Goal: Contribute content

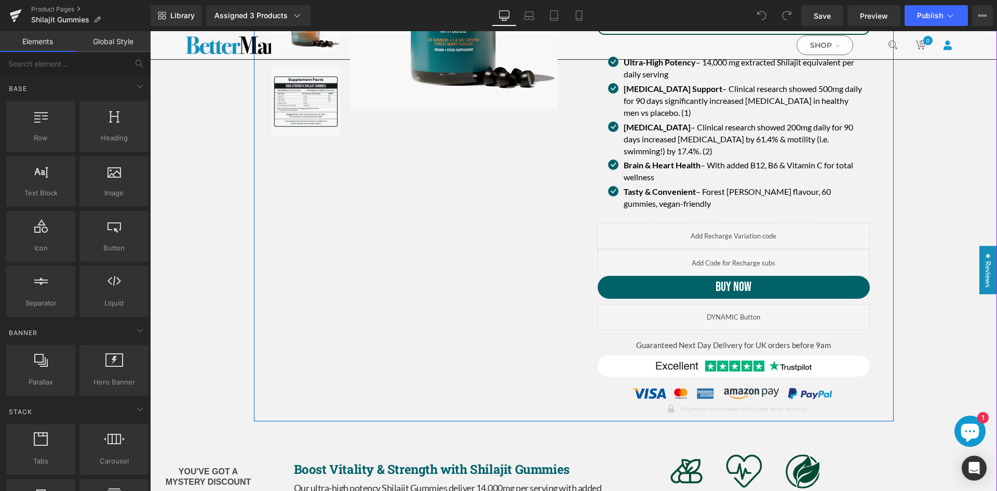
scroll to position [156, 0]
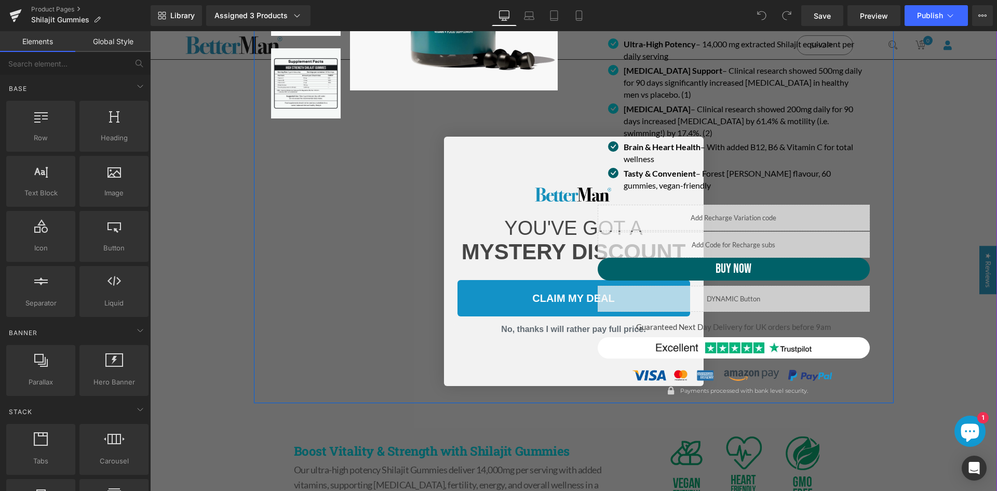
click at [407, 250] on div "(P) Image List Sale Off (P) Image" at bounding box center [574, 139] width 640 height 528
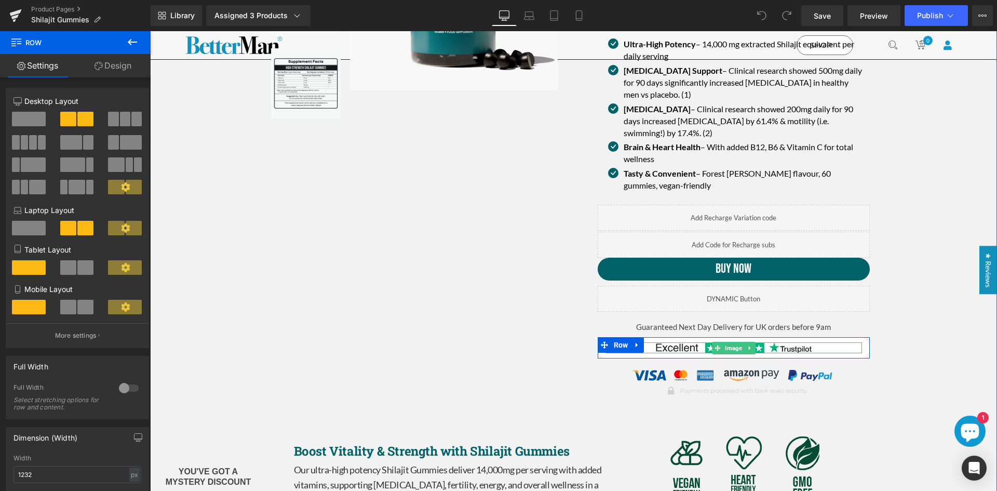
click at [824, 342] on link at bounding box center [734, 347] width 257 height 11
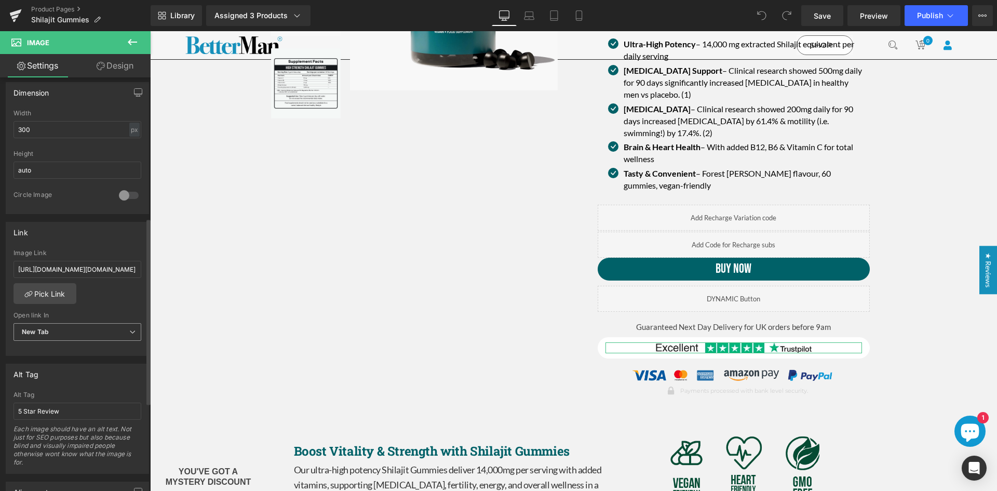
scroll to position [364, 0]
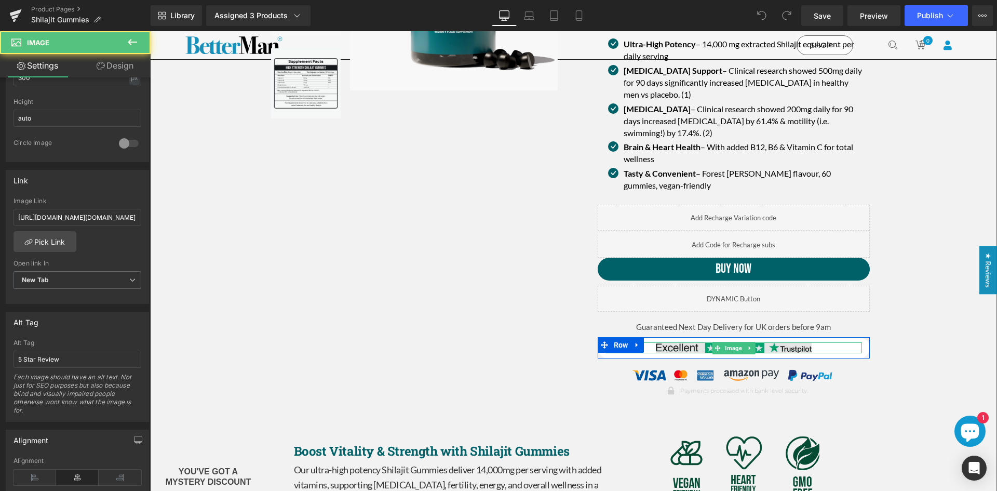
click at [671, 342] on img at bounding box center [734, 347] width 156 height 11
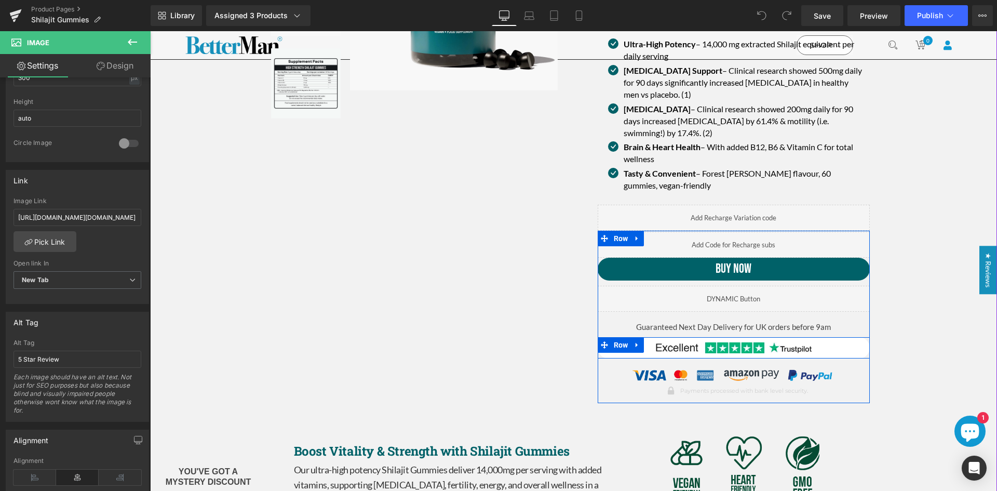
click at [649, 340] on div "Image Row" at bounding box center [734, 347] width 272 height 21
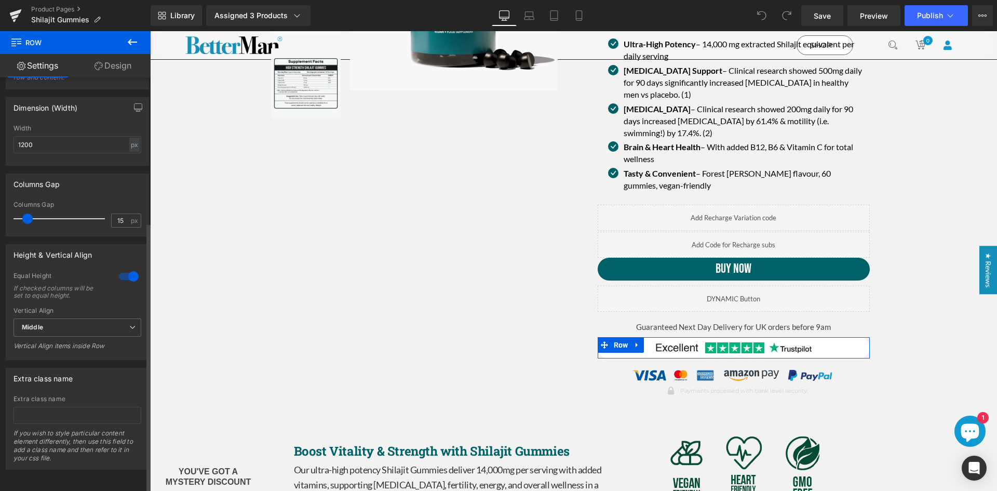
scroll to position [222, 0]
click at [801, 342] on img at bounding box center [734, 347] width 156 height 11
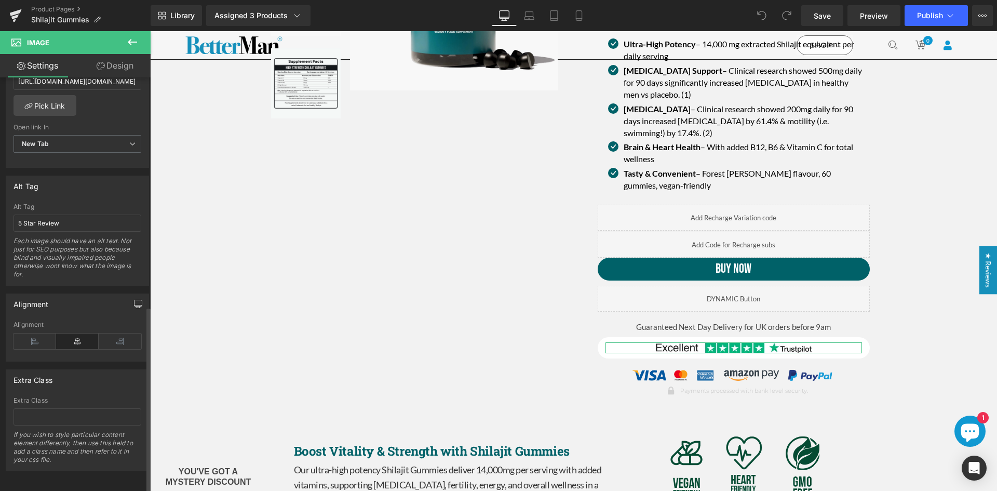
scroll to position [509, 0]
click at [829, 342] on link at bounding box center [734, 347] width 257 height 11
click at [809, 342] on img at bounding box center [734, 347] width 156 height 11
click at [782, 342] on img at bounding box center [734, 347] width 156 height 11
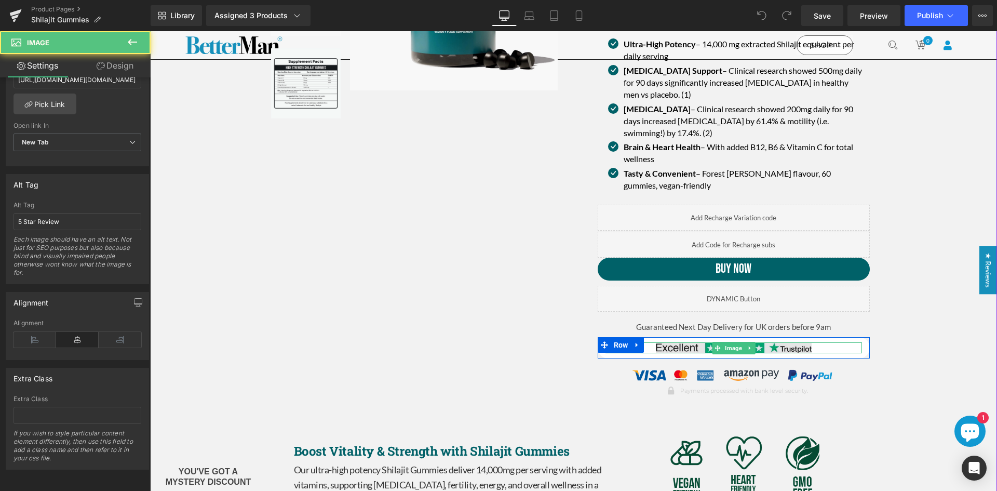
click at [762, 342] on img at bounding box center [734, 347] width 156 height 11
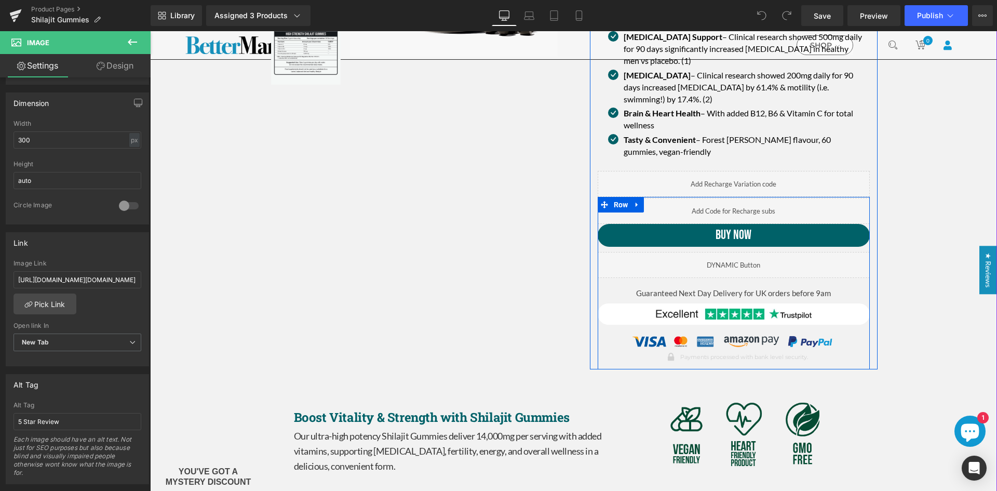
scroll to position [208, 0]
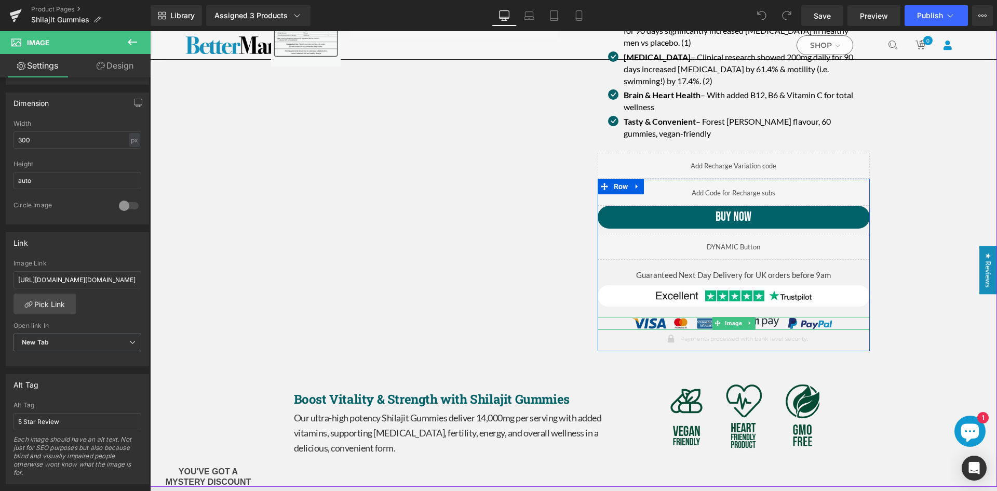
click at [645, 317] on img at bounding box center [734, 323] width 204 height 13
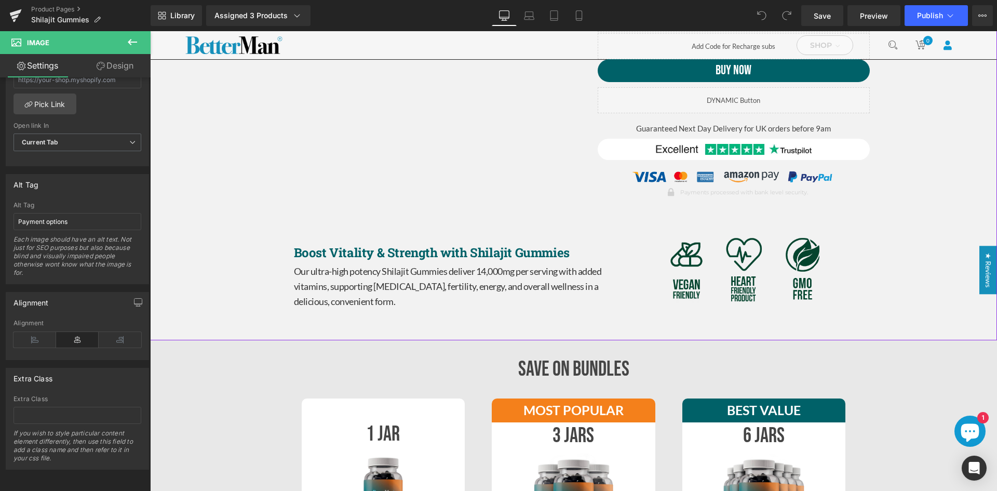
scroll to position [364, 0]
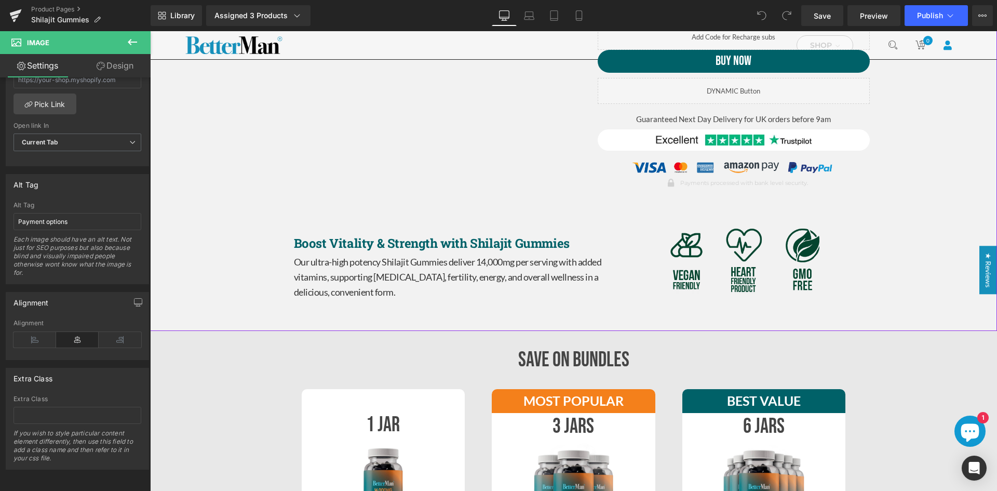
click at [711, 235] on img at bounding box center [747, 263] width 169 height 85
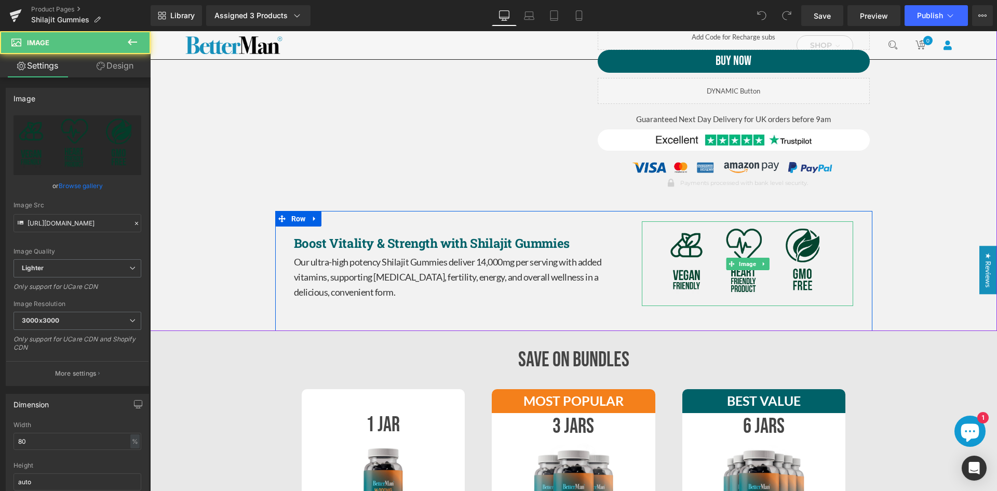
click at [702, 235] on img at bounding box center [747, 263] width 169 height 85
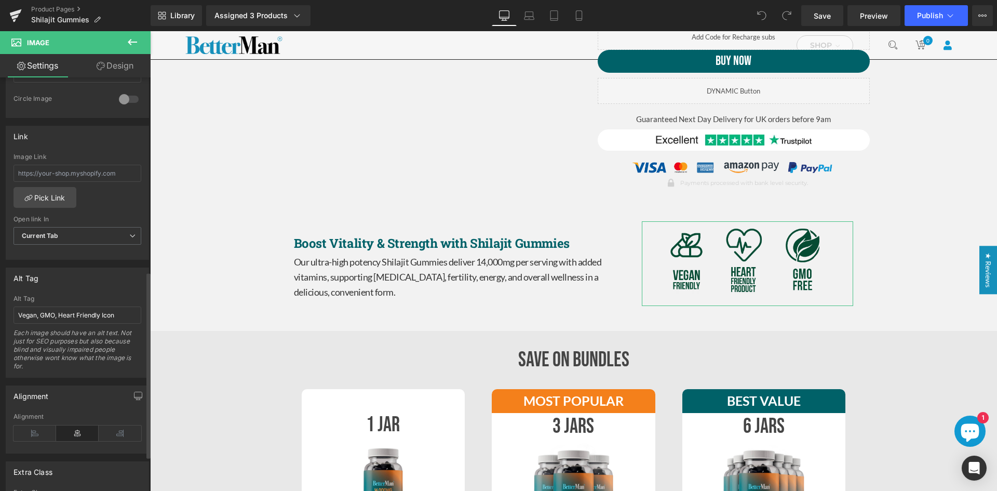
scroll to position [405, 0]
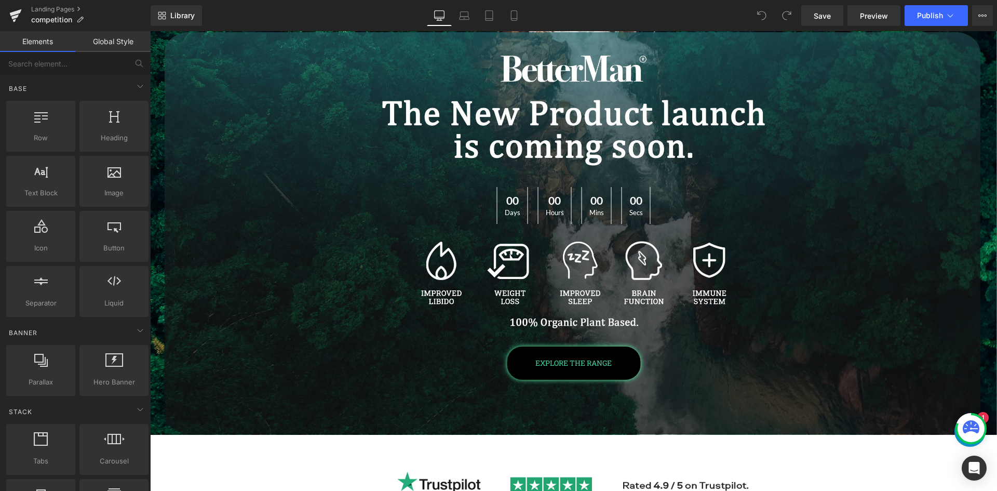
click at [370, 244] on span "00 Days 00 Hours 00 Mins 00 Secs Count Down EXPLORE THE RANGE Button" at bounding box center [573, 228] width 847 height 301
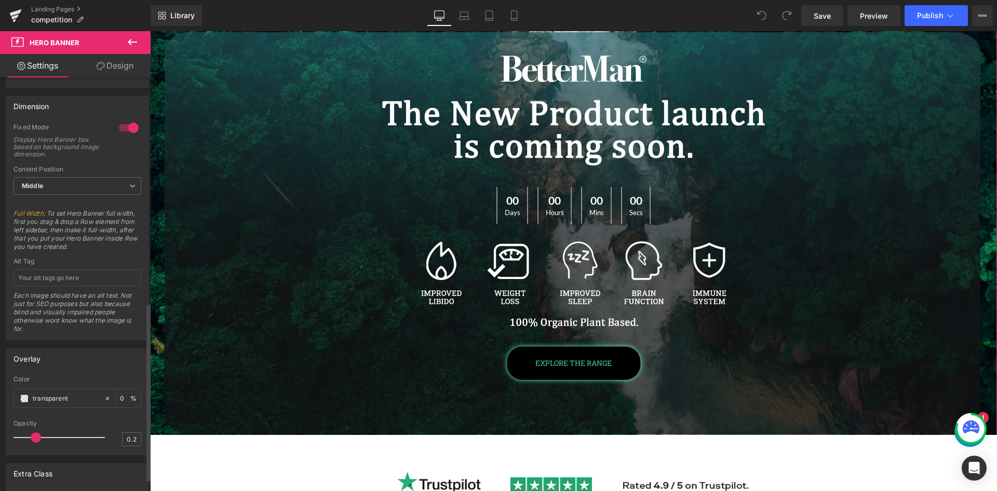
scroll to position [448, 0]
click at [82, 275] on input "text" at bounding box center [78, 278] width 128 height 17
type input "Better Man Banner"
click at [460, 123] on span "00 Days 00 Hours 00 Mins 00 Secs Count Down EXPLORE THE RANGE Button" at bounding box center [573, 228] width 847 height 301
click at [455, 263] on span "00 Days 00 Hours 00 Mins 00 Secs Count Down EXPLORE THE RANGE Button" at bounding box center [573, 228] width 847 height 301
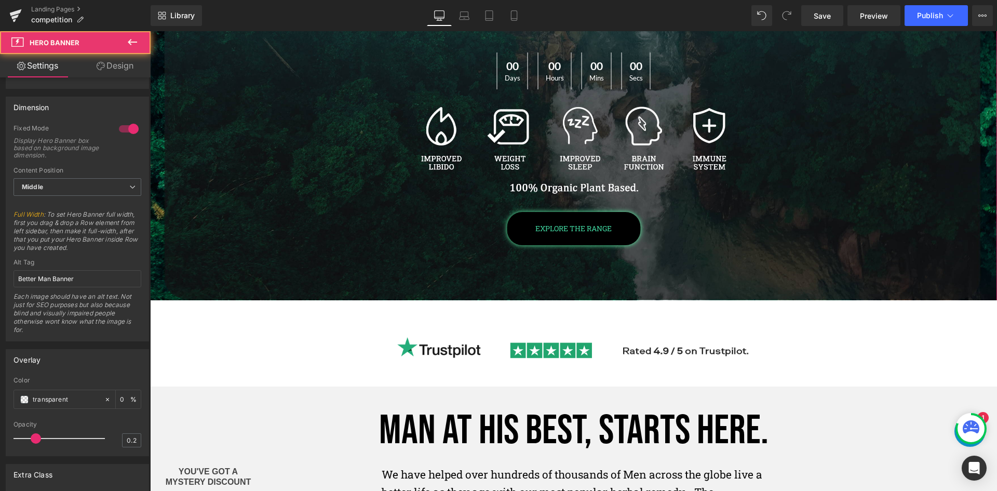
scroll to position [156, 0]
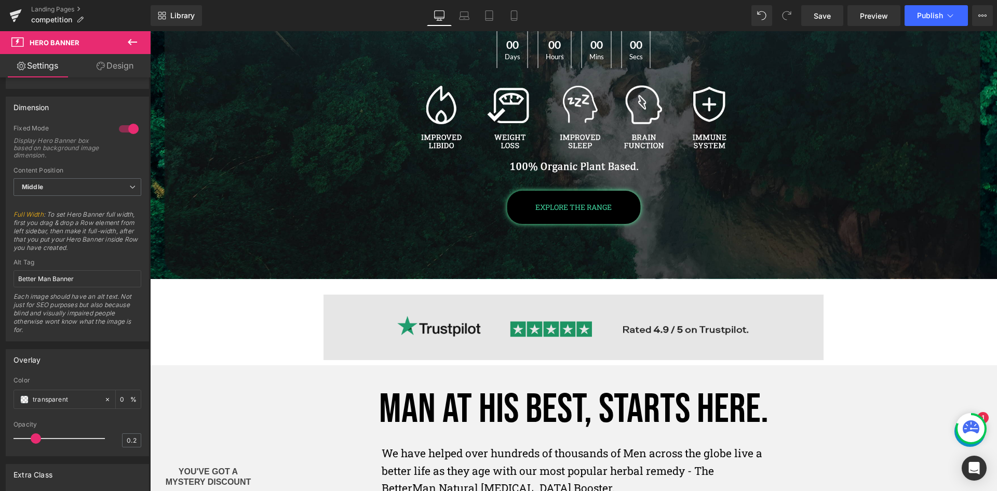
click at [440, 317] on img at bounding box center [574, 326] width 500 height 65
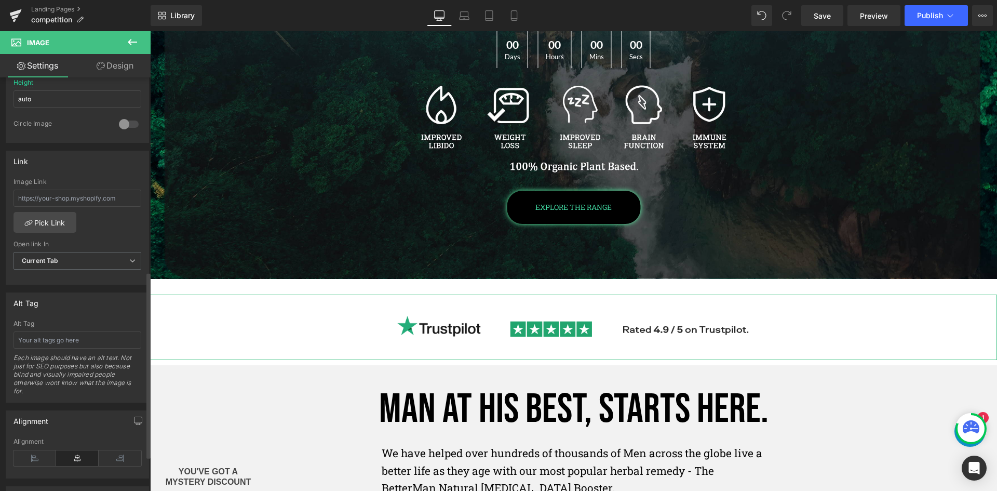
scroll to position [509, 0]
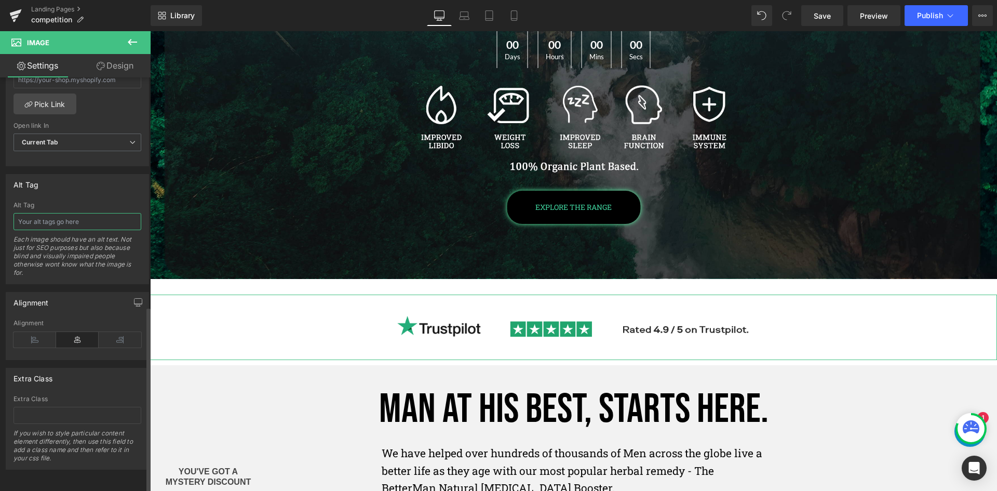
click at [70, 220] on input "text" at bounding box center [78, 221] width 128 height 17
type input "Trustpilot"
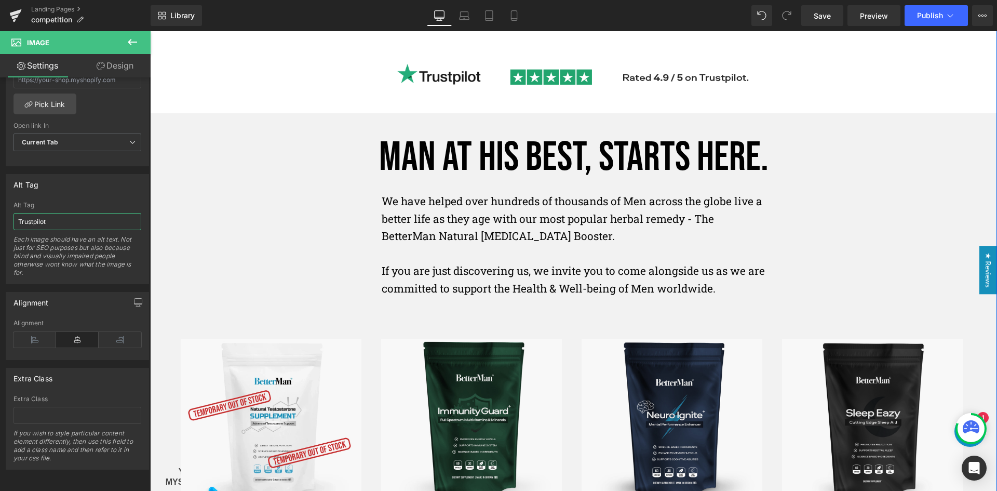
scroll to position [467, 0]
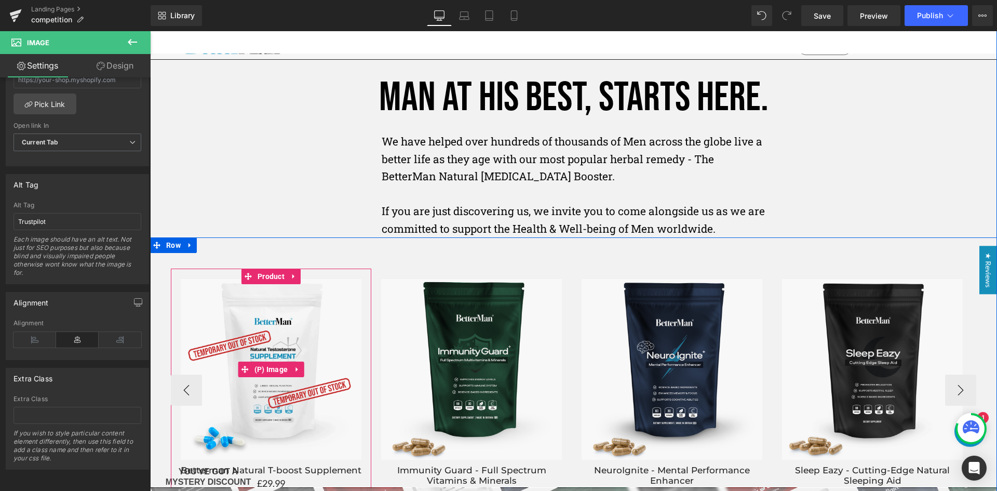
click at [296, 286] on img at bounding box center [271, 369] width 180 height 180
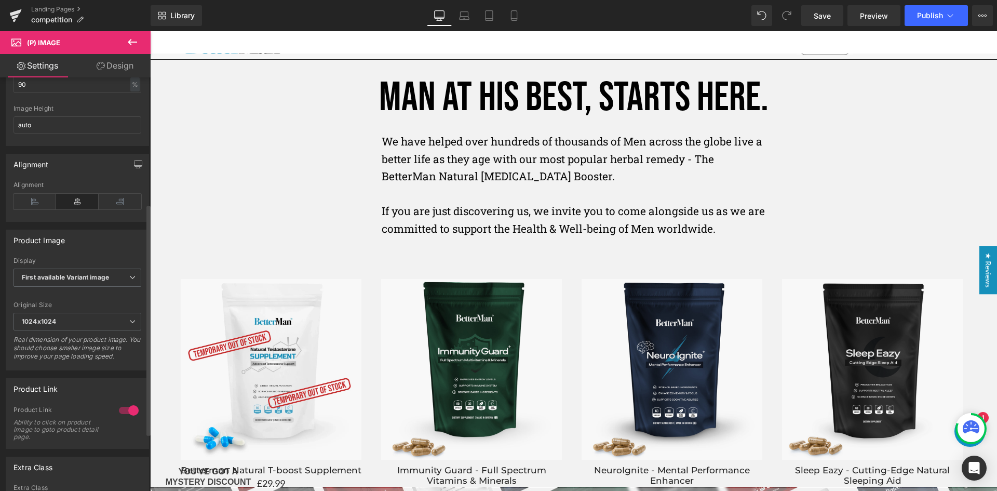
scroll to position [330, 0]
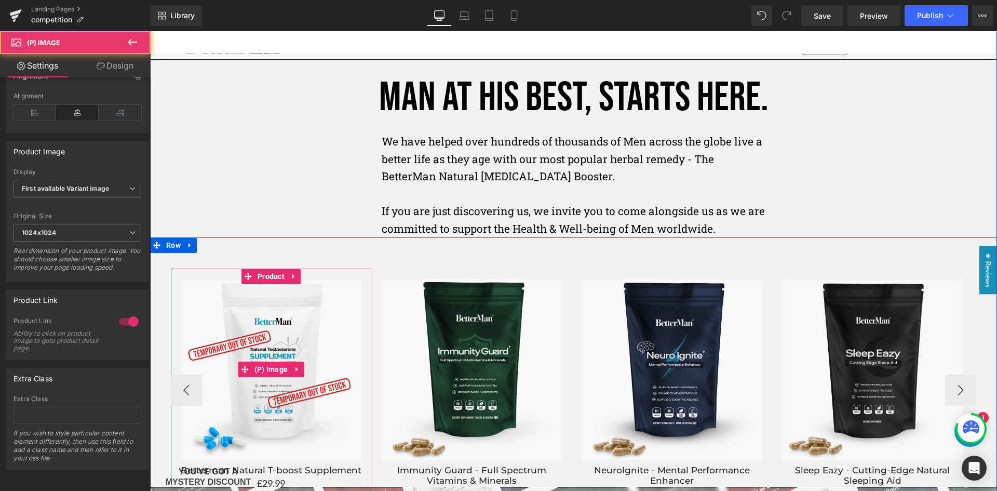
click at [298, 320] on img at bounding box center [271, 369] width 180 height 180
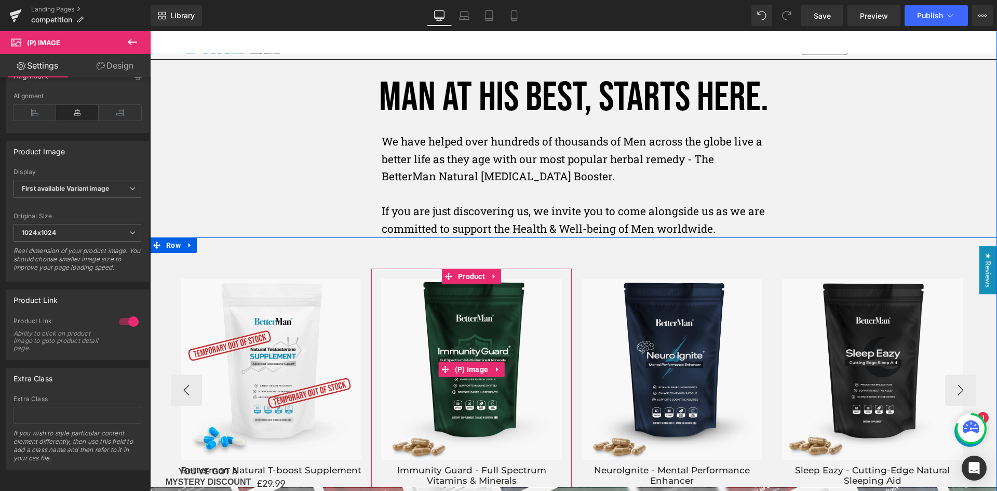
click at [440, 319] on img at bounding box center [471, 369] width 180 height 180
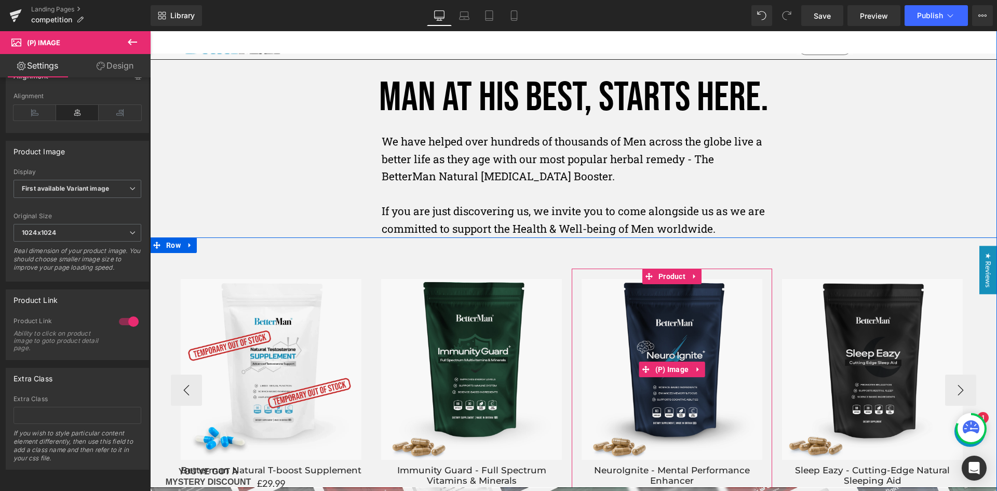
click at [688, 323] on img at bounding box center [672, 369] width 180 height 180
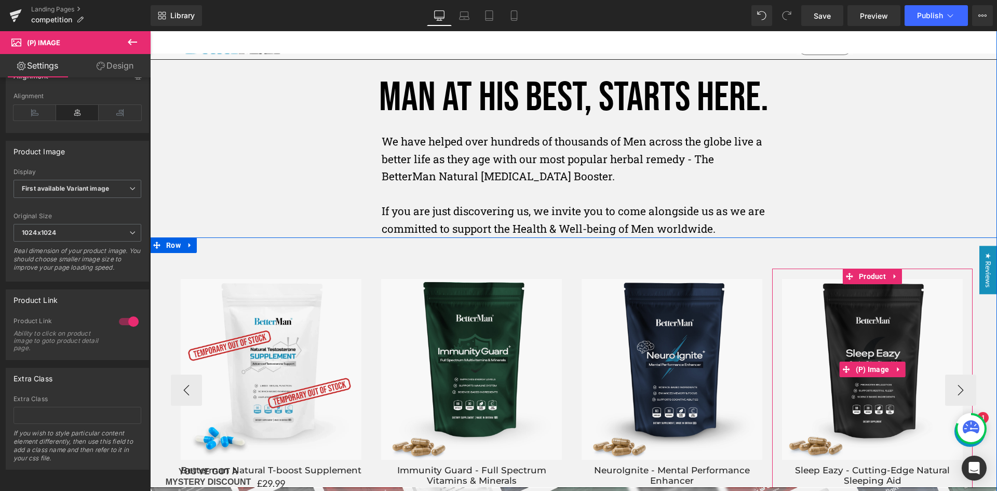
click at [875, 337] on img at bounding box center [872, 369] width 180 height 180
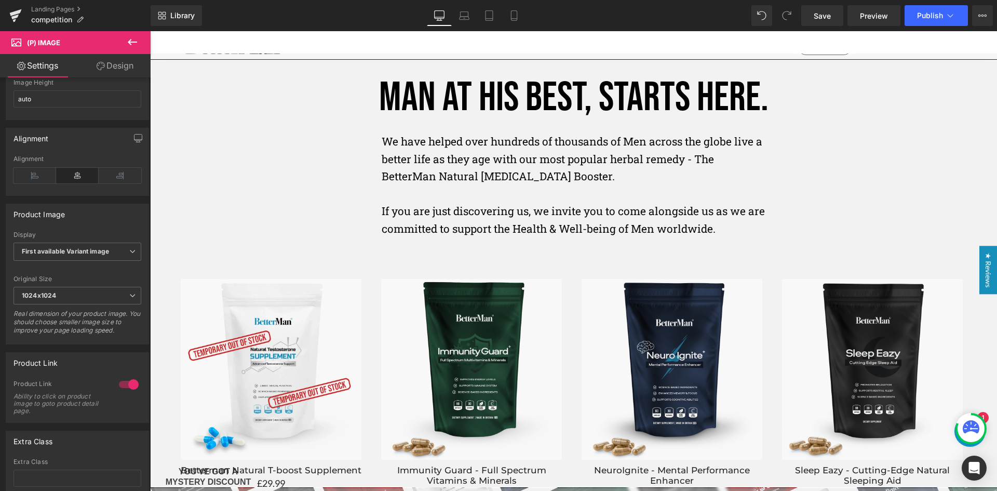
scroll to position [260, 0]
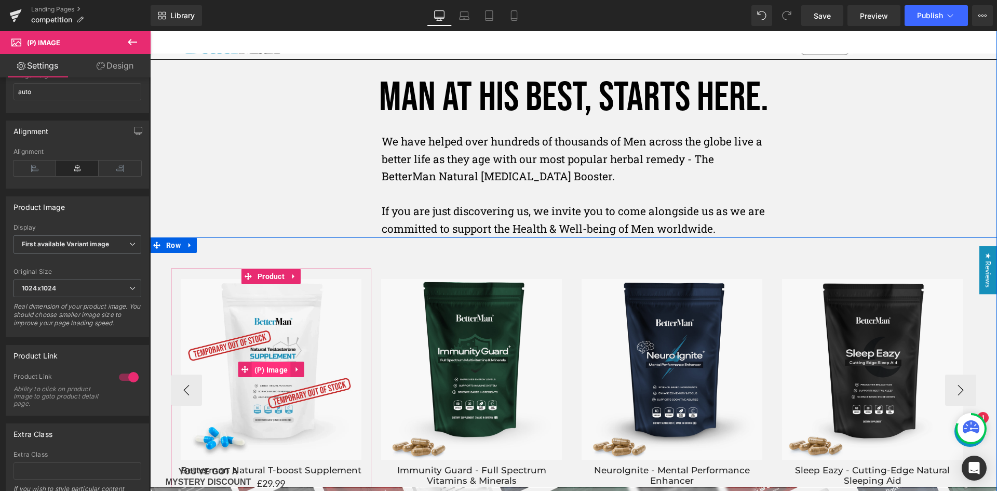
click at [268, 366] on span "(P) Image" at bounding box center [271, 370] width 39 height 16
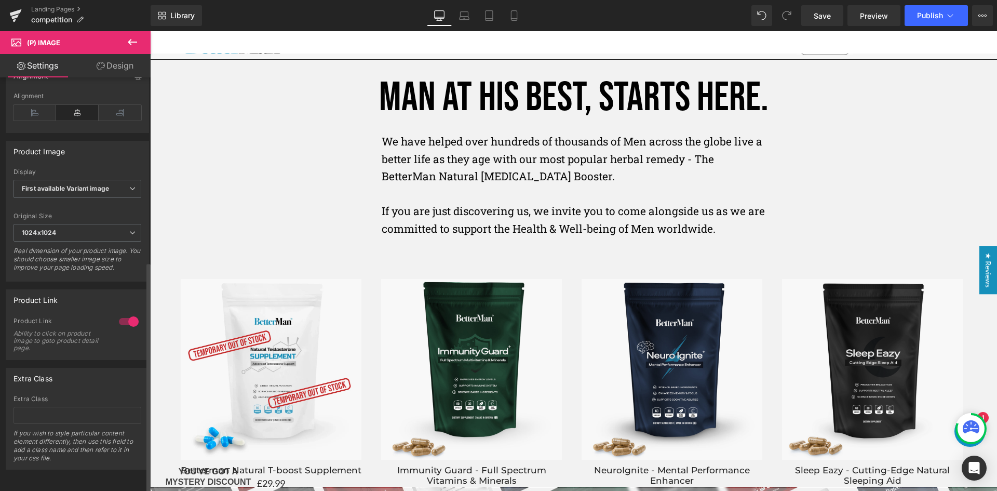
scroll to position [330, 0]
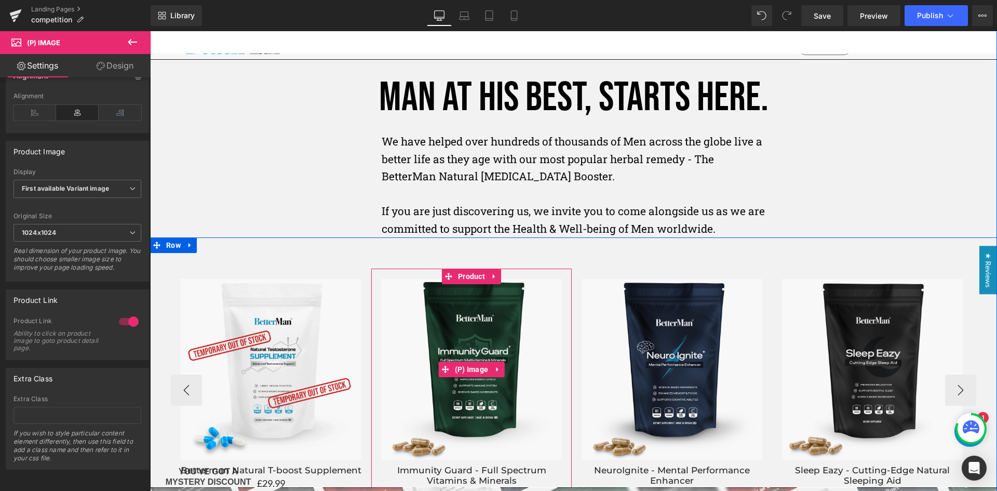
click at [475, 340] on img at bounding box center [471, 369] width 180 height 180
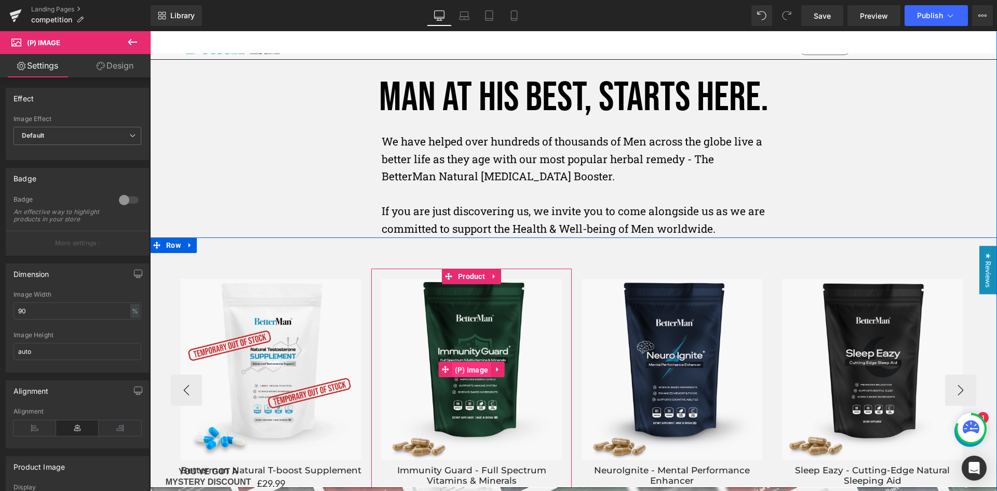
click at [468, 366] on span "(P) Image" at bounding box center [471, 370] width 39 height 16
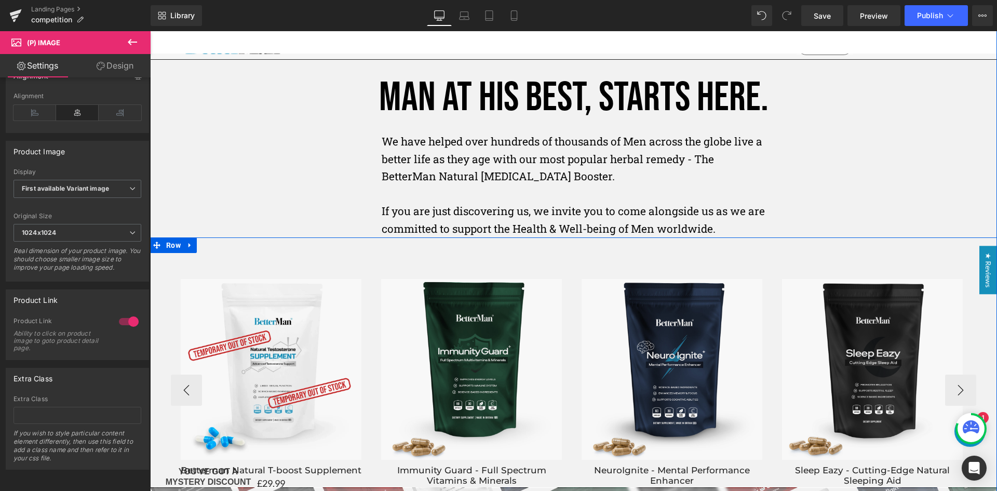
click at [671, 329] on img at bounding box center [672, 369] width 180 height 180
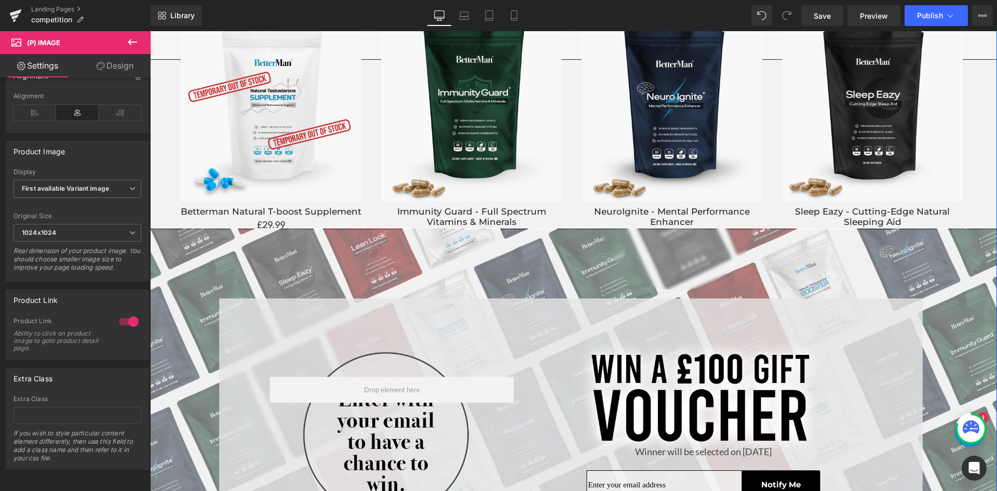
scroll to position [727, 0]
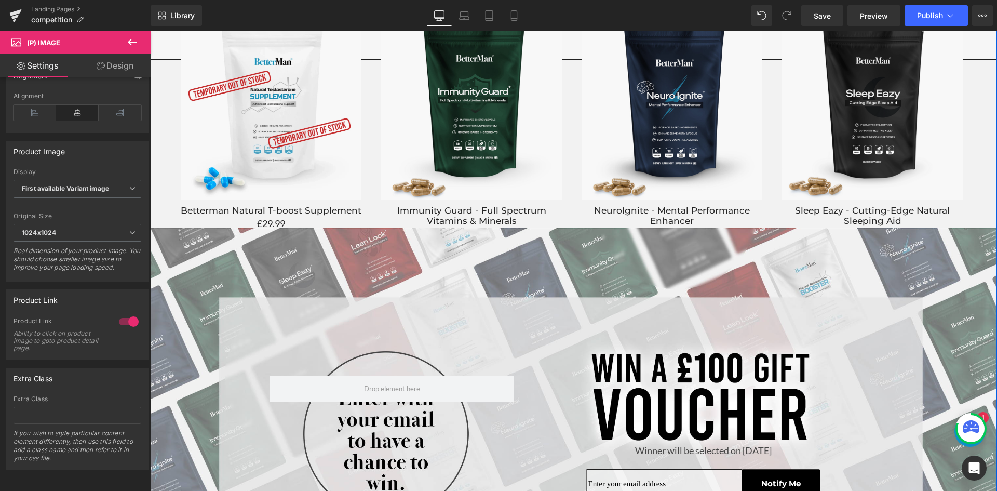
click at [588, 259] on div "Winner will be selected on [DATE] Heading Email Field Notify me Submit Button R…" at bounding box center [573, 434] width 847 height 414
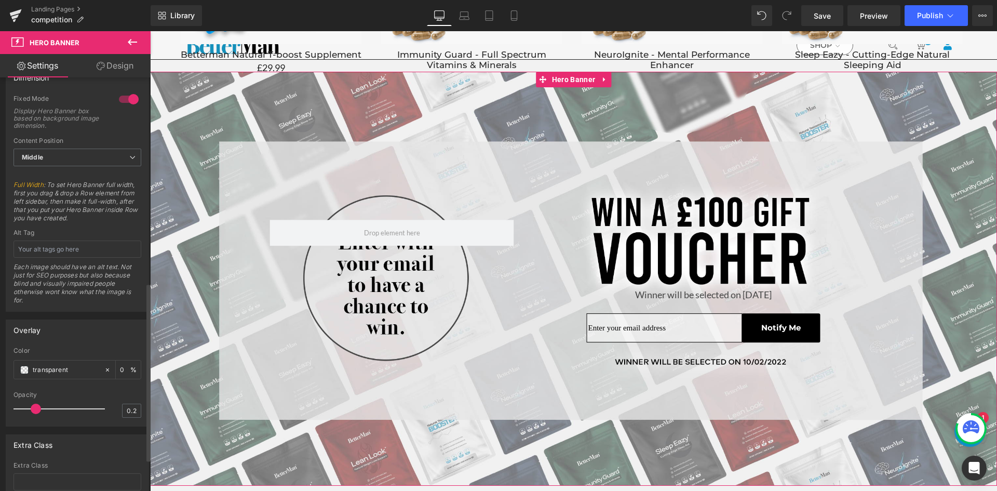
scroll to position [519, 0]
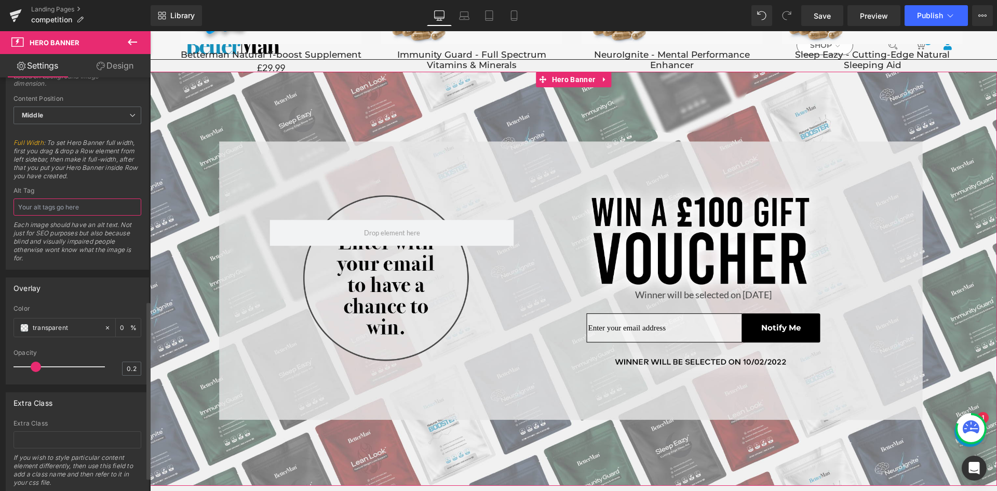
click at [65, 211] on input "text" at bounding box center [78, 206] width 128 height 17
type input "BetteMan supplements"
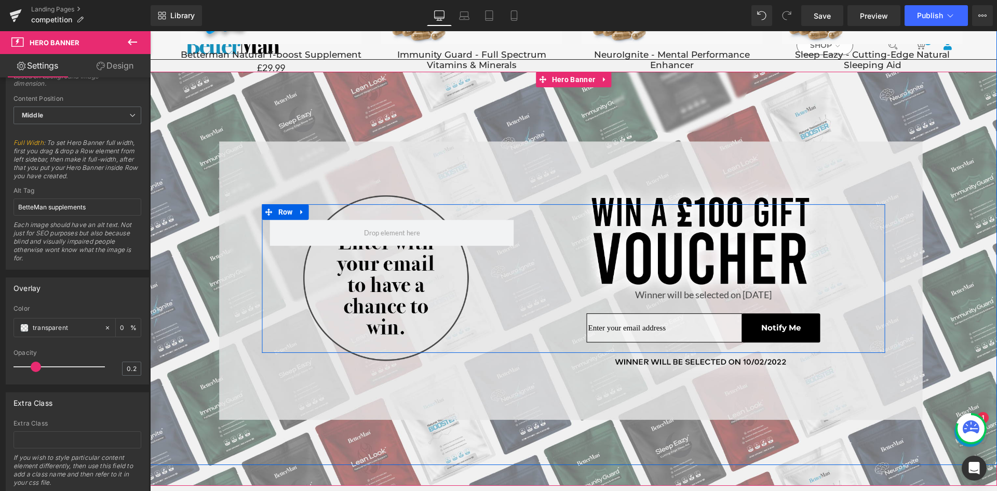
click at [430, 306] on div "Winner will be selected on [DATE] Heading Email Field Notify me Submit Button R…" at bounding box center [573, 279] width 623 height 149
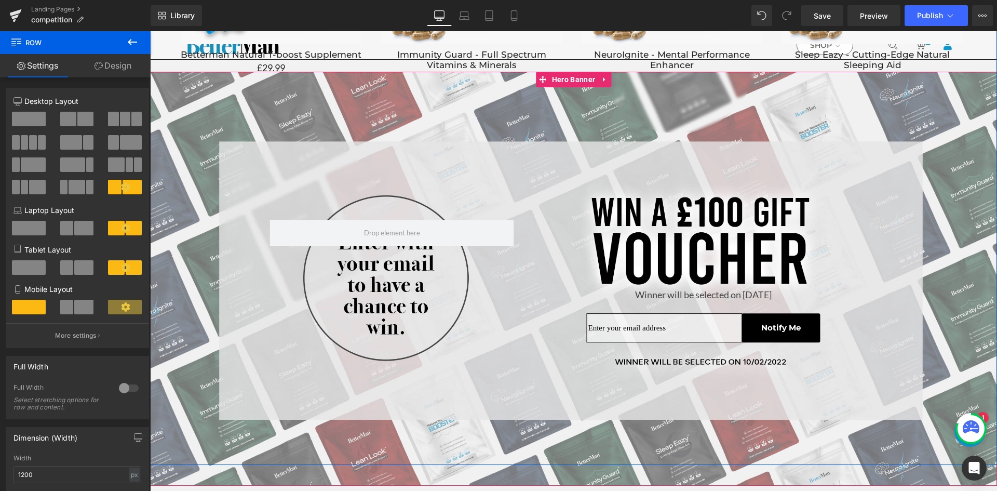
click at [417, 394] on div "Winner will be selected on [DATE] Heading Email Field Notify me Submit Button R…" at bounding box center [573, 279] width 847 height 414
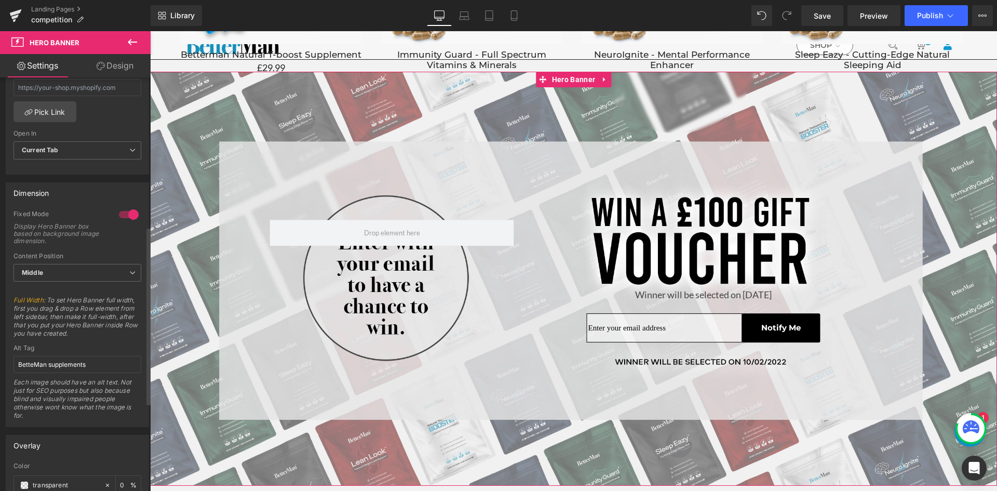
scroll to position [344, 0]
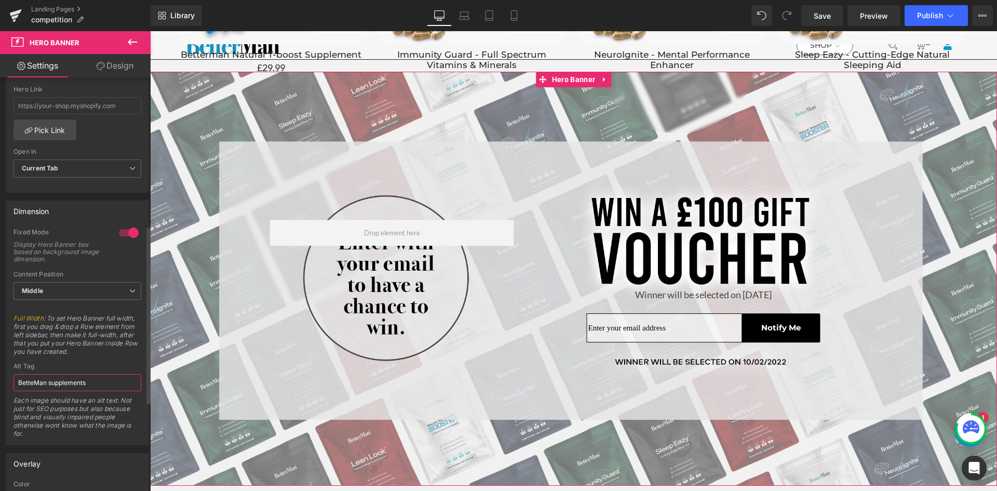
click at [102, 382] on input "BetteMan supplements" at bounding box center [78, 382] width 128 height 17
click at [36, 383] on input "BetteMan supplements" at bounding box center [78, 382] width 128 height 17
drag, startPoint x: 64, startPoint y: 383, endPoint x: 10, endPoint y: 383, distance: 54.0
click at [10, 383] on div "1 Fixed Mode Display Hero Banner box based on background image dimension. Top M…" at bounding box center [77, 336] width 142 height 217
click at [60, 386] on input "Win a £100 GiftVoucher" at bounding box center [78, 382] width 128 height 17
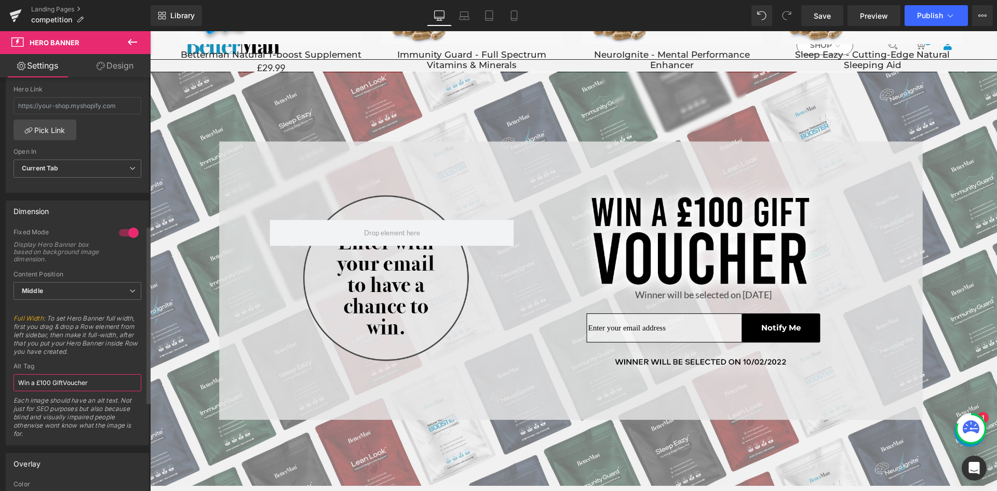
click at [63, 383] on input "Win a £100 GiftVoucher" at bounding box center [78, 382] width 128 height 17
type input "Win a £100 Gift Voucher"
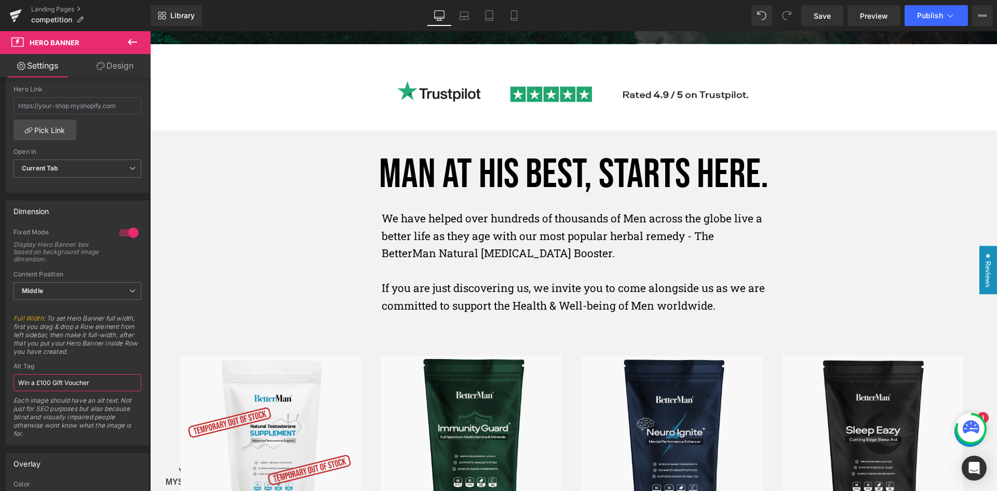
scroll to position [467, 0]
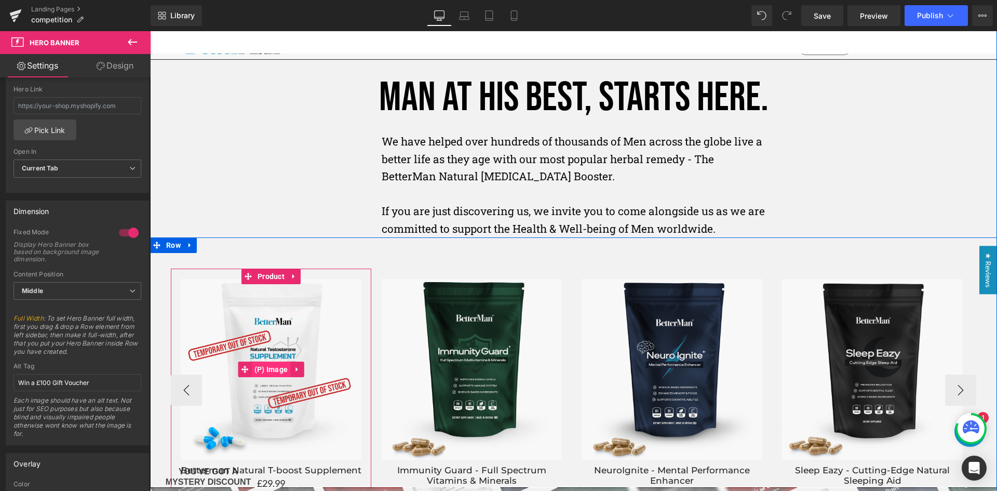
click at [266, 368] on span "(P) Image" at bounding box center [271, 369] width 39 height 16
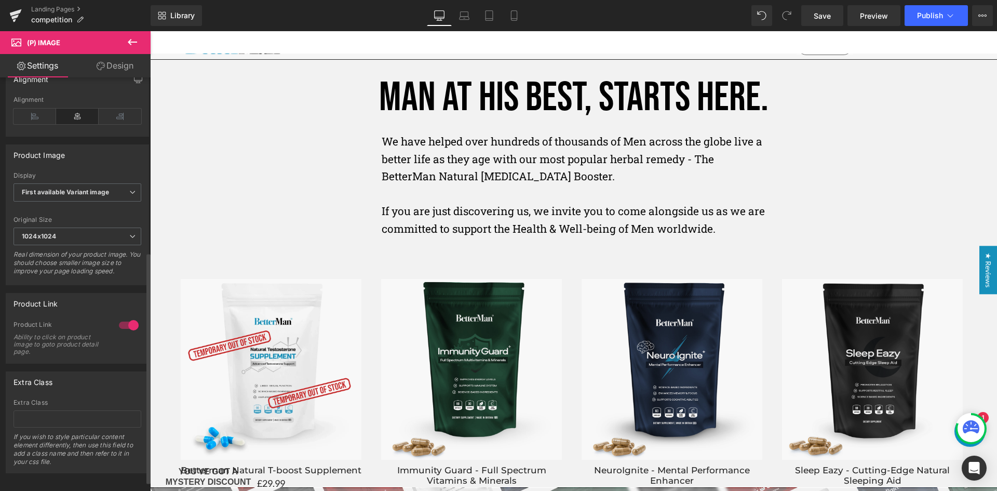
scroll to position [330, 0]
click at [934, 19] on span "Publish" at bounding box center [930, 15] width 26 height 8
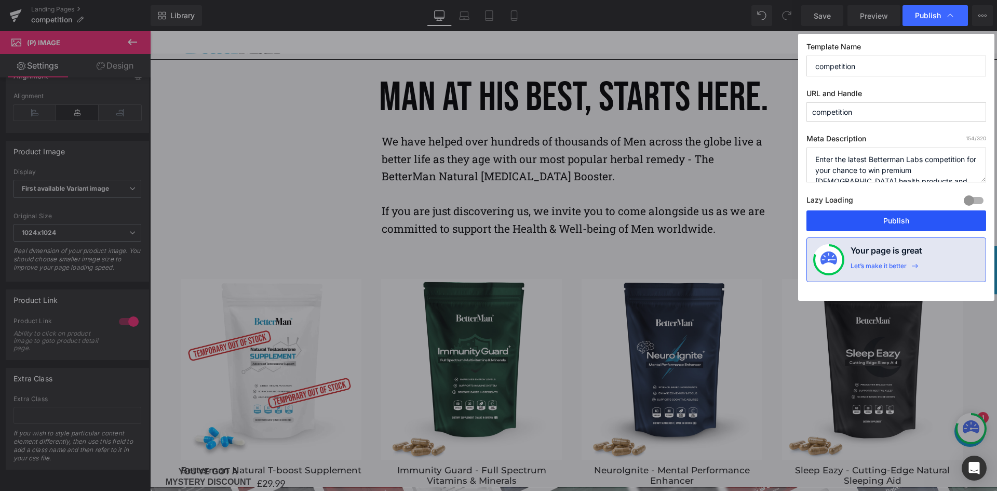
drag, startPoint x: 899, startPoint y: 222, endPoint x: 749, endPoint y: 190, distance: 153.6
click at [899, 222] on button "Publish" at bounding box center [897, 220] width 180 height 21
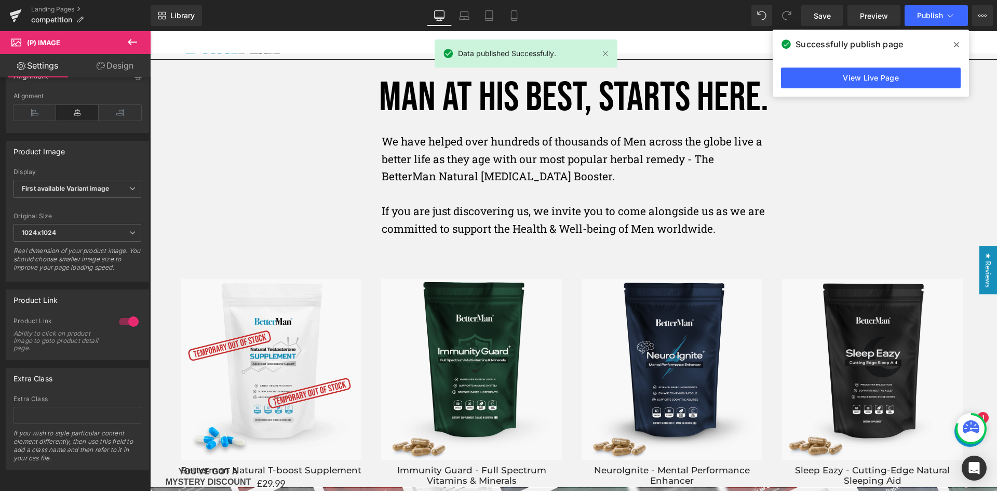
click at [953, 45] on span at bounding box center [956, 44] width 17 height 17
